Goal: Information Seeking & Learning: Find specific page/section

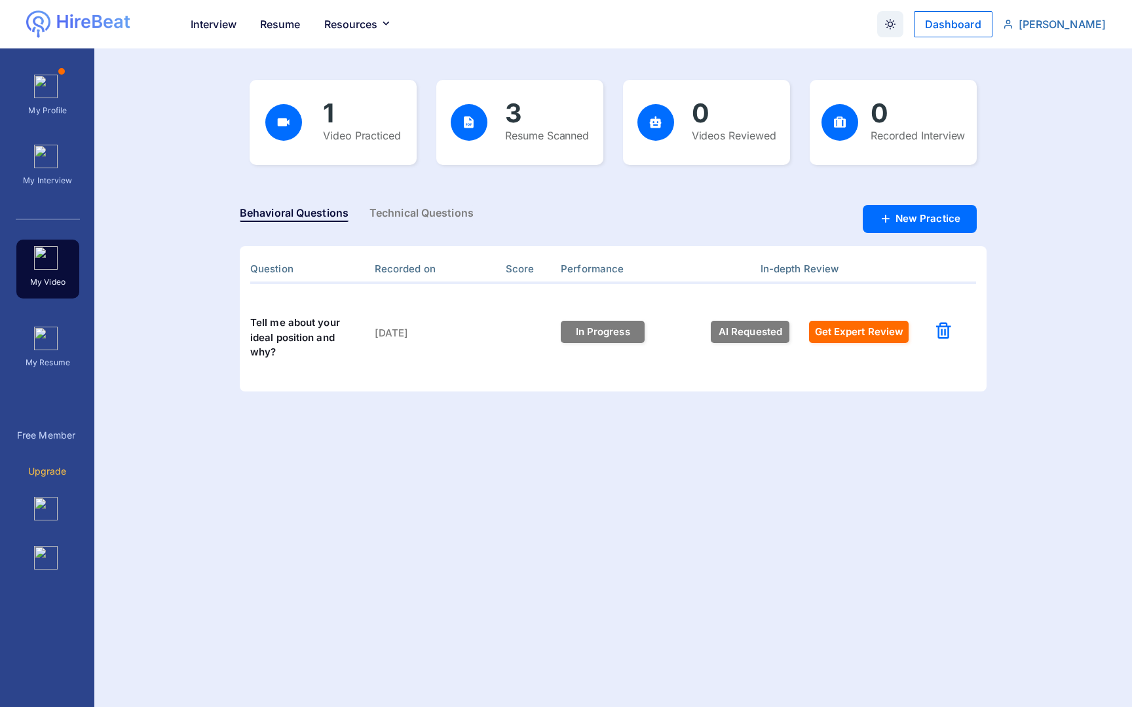
click at [52, 88] on img "button" at bounding box center [46, 87] width 24 height 24
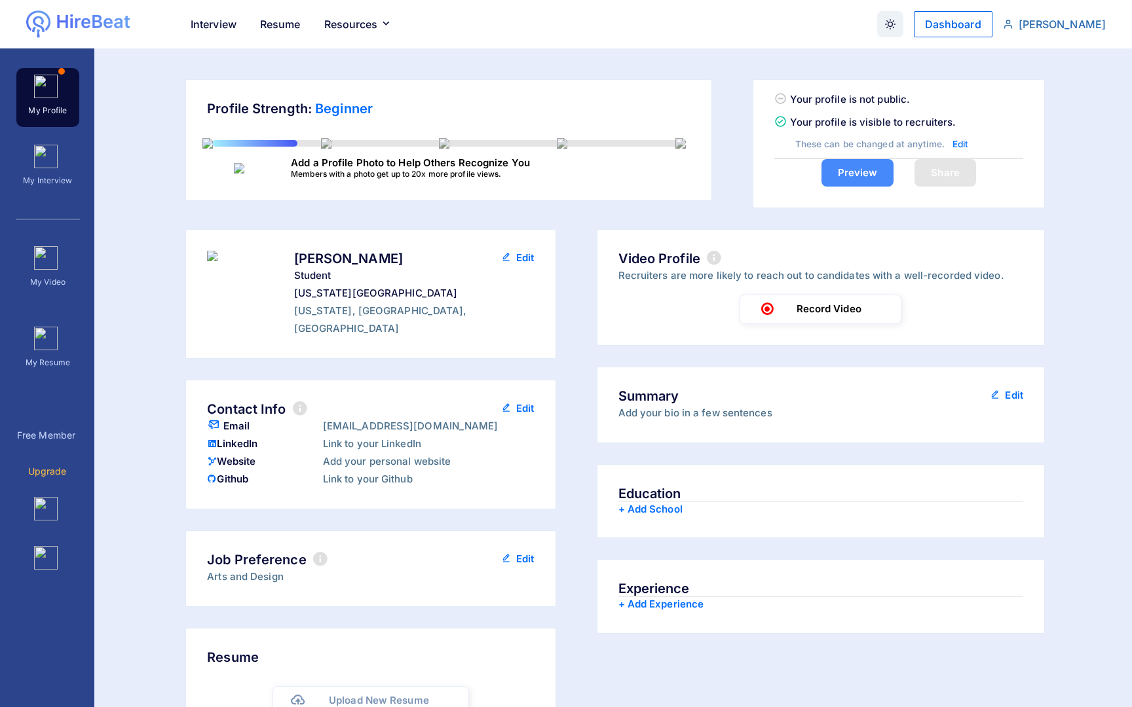
click at [43, 160] on img "button" at bounding box center [46, 157] width 24 height 24
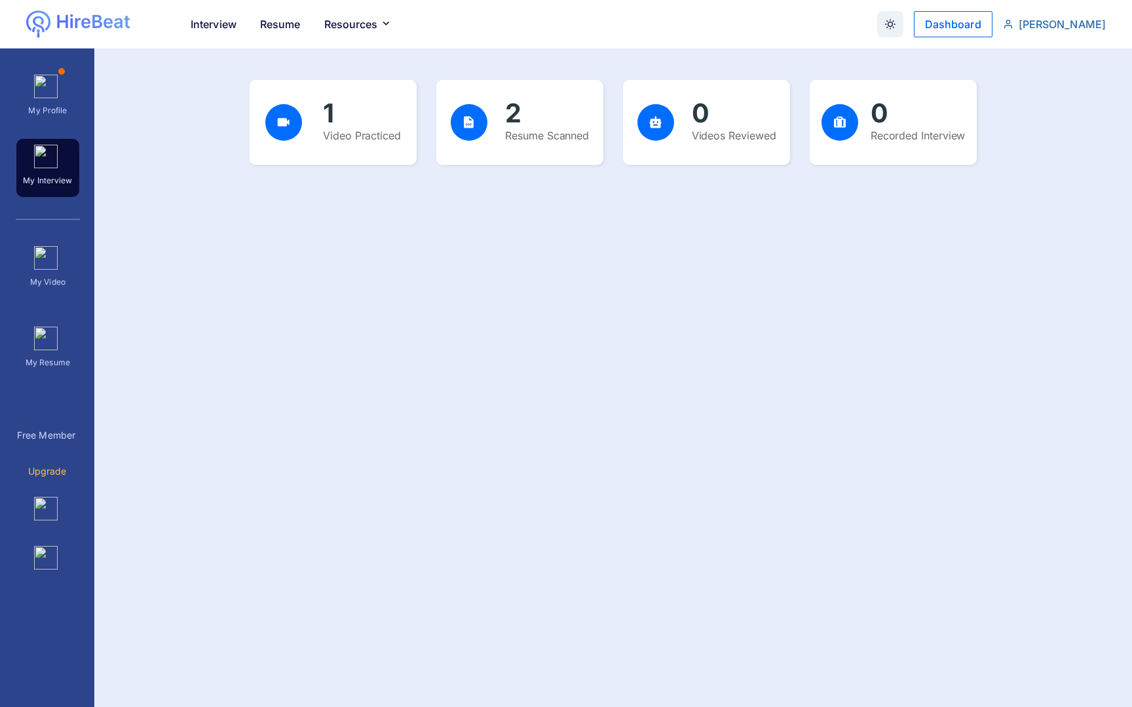
click at [59, 281] on p "My Video" at bounding box center [48, 280] width 61 height 20
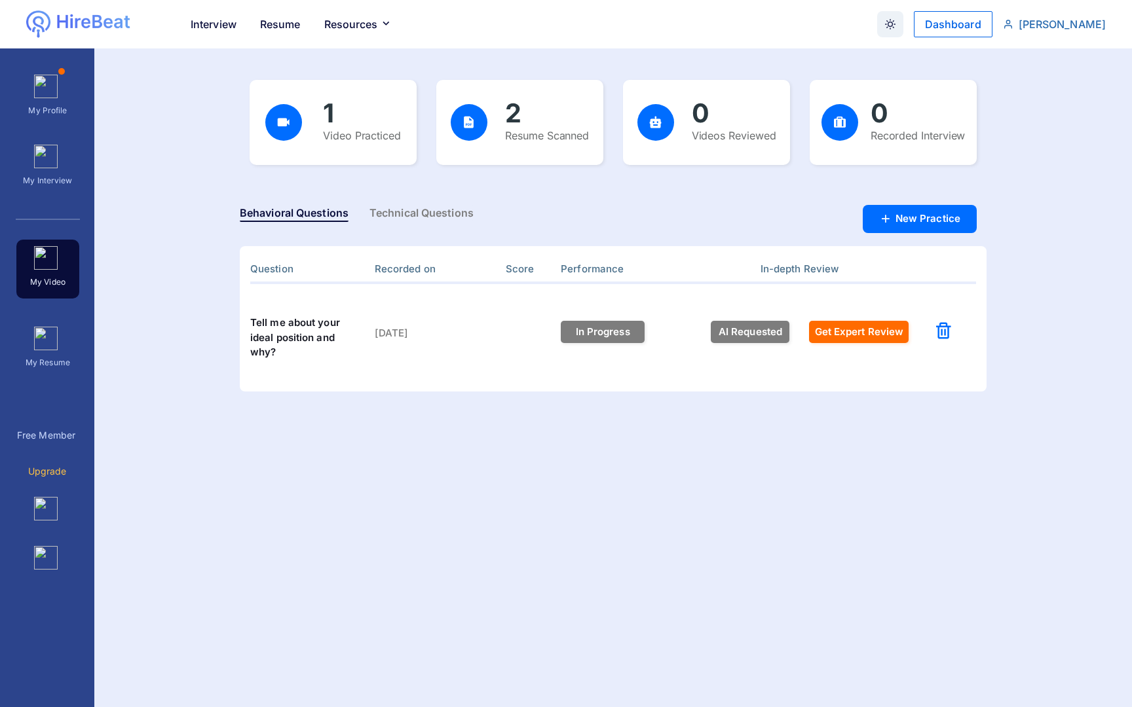
click at [65, 349] on div "My Resume" at bounding box center [47, 349] width 63 height 59
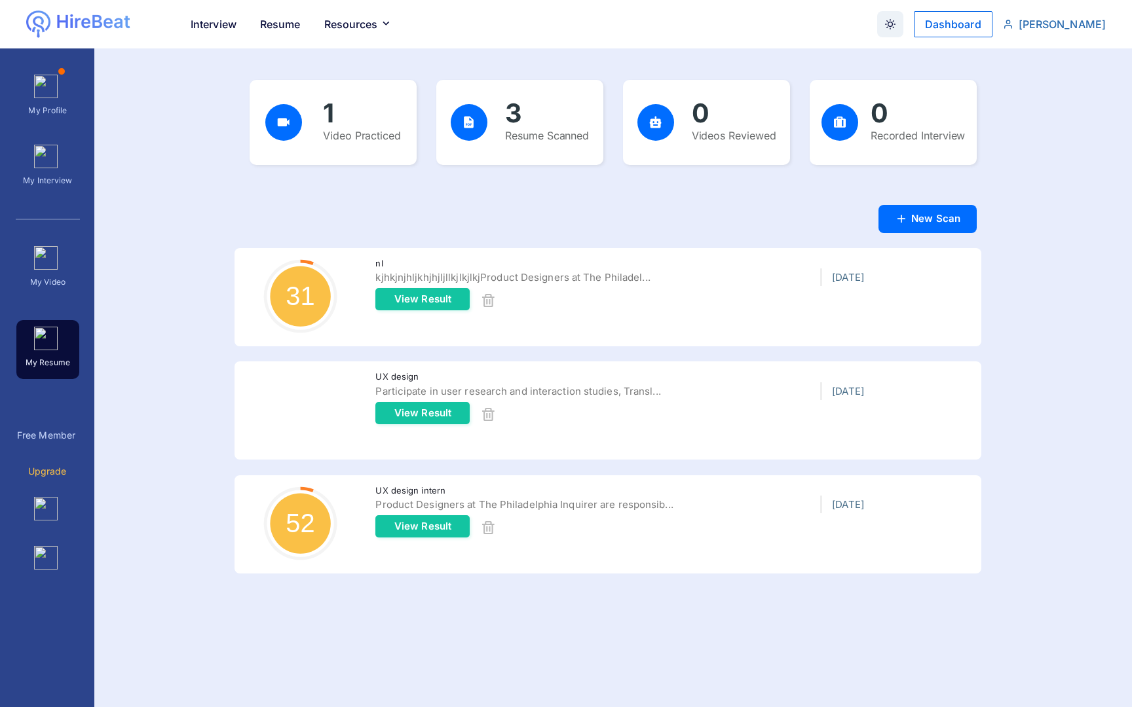
scroll to position [99, 121]
click at [58, 286] on p "My Video" at bounding box center [48, 280] width 61 height 20
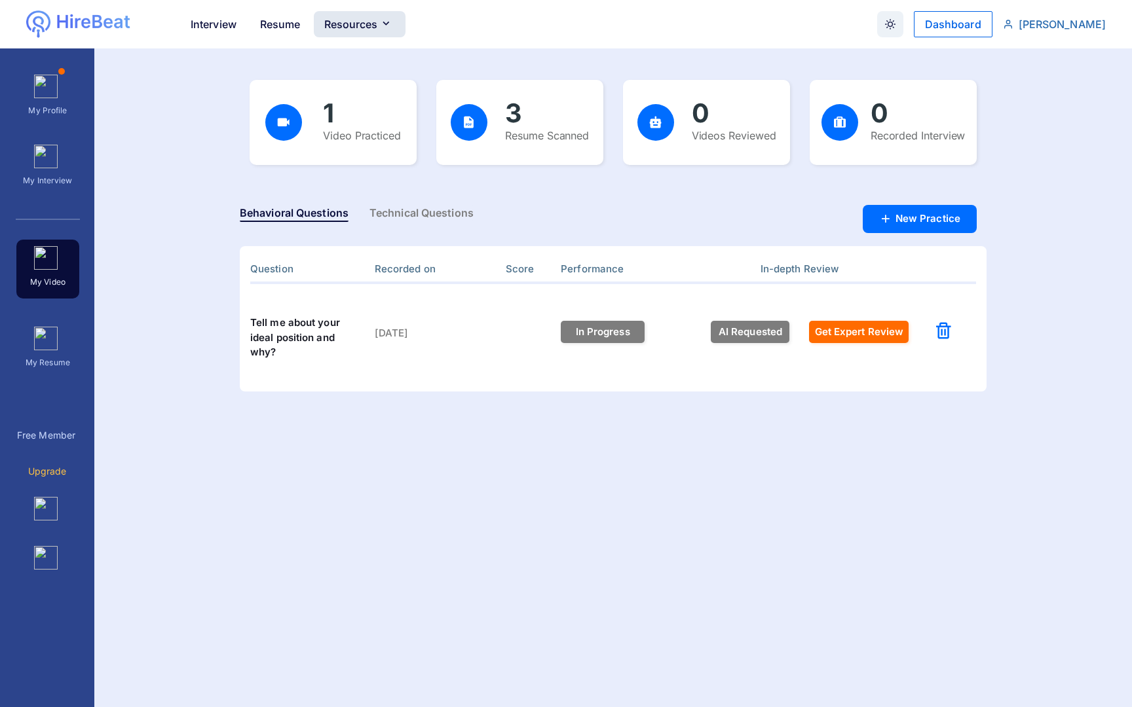
click at [376, 30] on button "Resources" at bounding box center [360, 24] width 92 height 26
click at [360, 29] on button "Resources" at bounding box center [360, 24] width 92 height 26
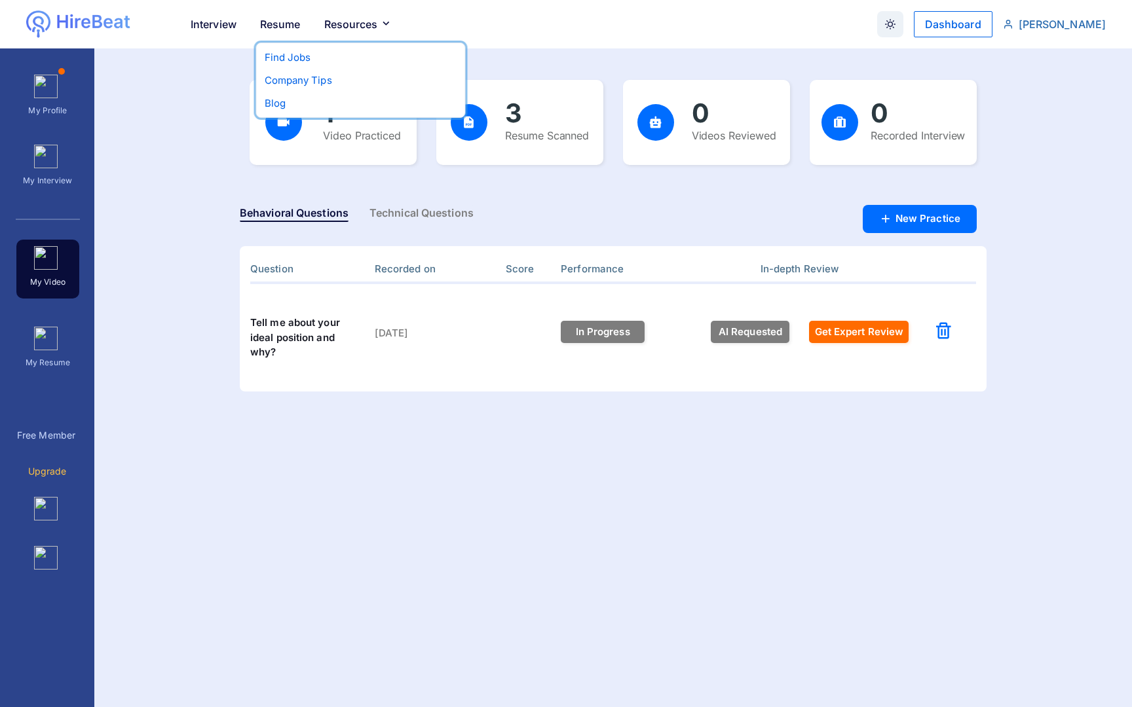
click at [288, 68] on div "Find Jobs Company Tips Blog" at bounding box center [361, 80] width 193 height 64
click at [289, 59] on p "Find Jobs" at bounding box center [361, 57] width 193 height 18
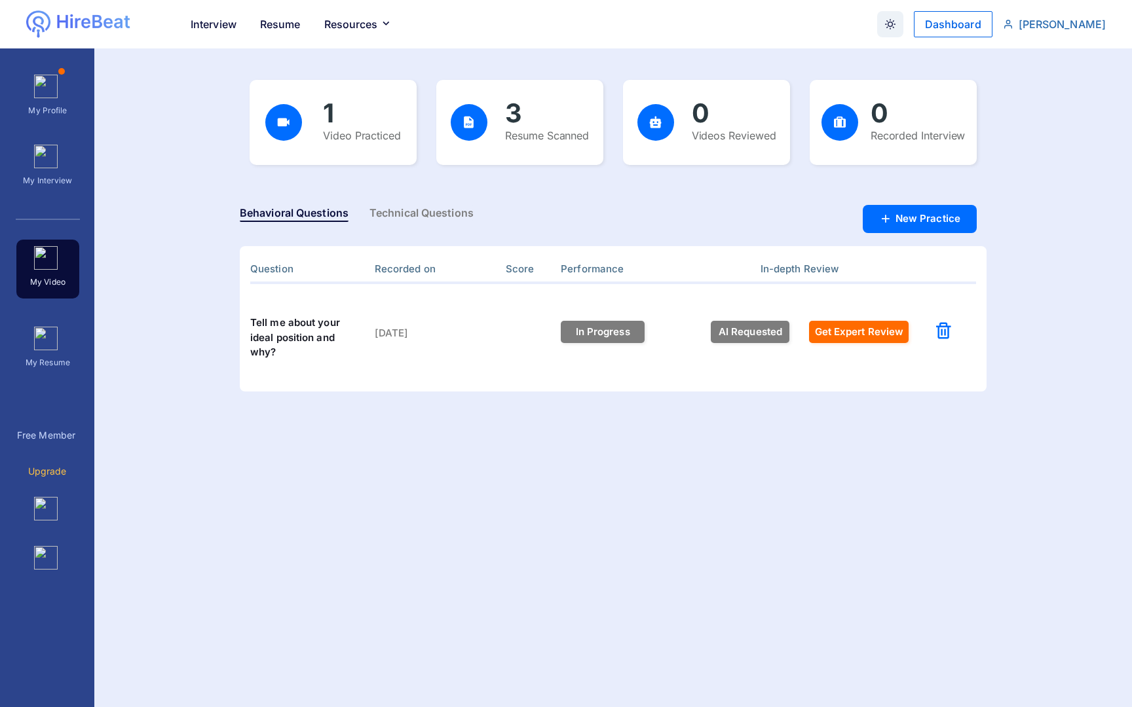
click at [48, 344] on img "button" at bounding box center [46, 339] width 24 height 24
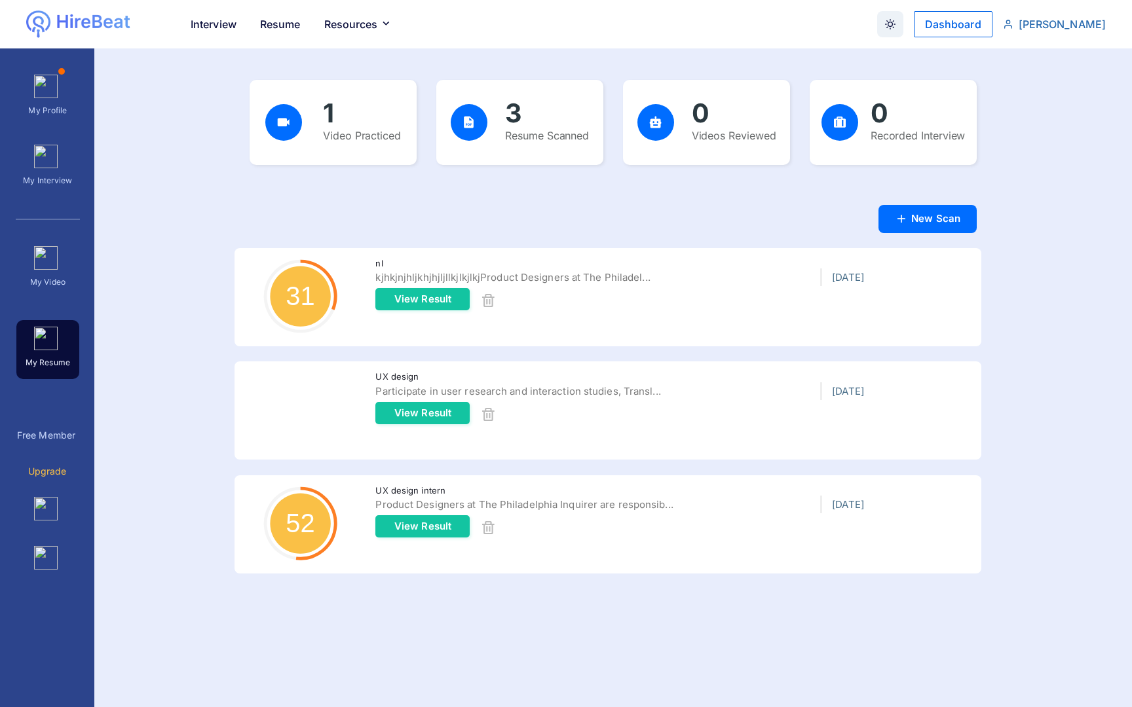
click at [57, 456] on div "Free Member Upgrade" at bounding box center [47, 451] width 63 height 58
click at [57, 486] on div "My Profile My Interview My Video My Resume Free Member Upgrade" at bounding box center [47, 371] width 63 height 608
click at [53, 489] on div "My Profile My Interview My Video My Resume Free Member Upgrade" at bounding box center [47, 371] width 63 height 608
click at [53, 527] on div "button" at bounding box center [47, 510] width 63 height 38
